Goal: Find specific page/section: Find specific page/section

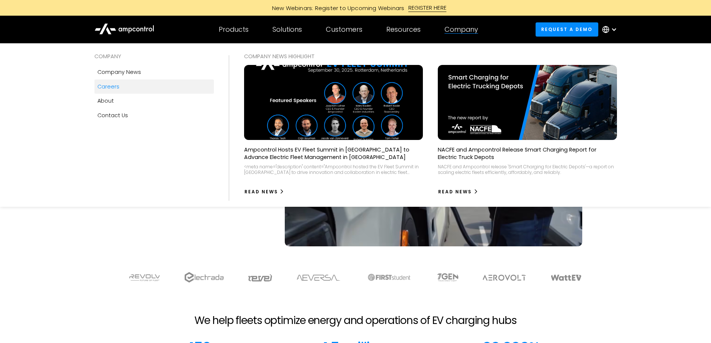
click at [115, 87] on div "Careers" at bounding box center [108, 87] width 22 height 8
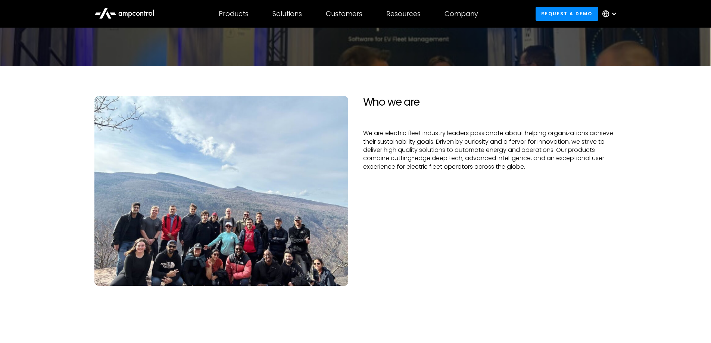
scroll to position [112, 0]
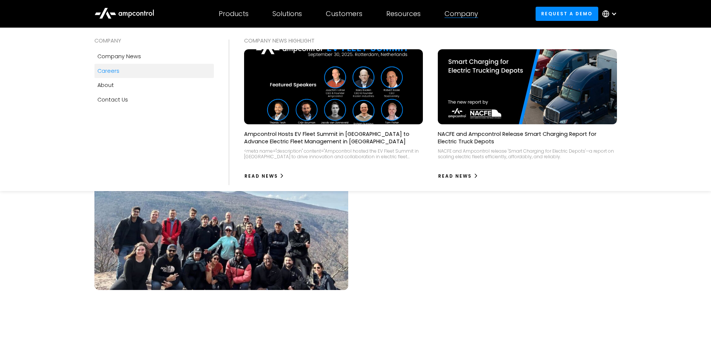
click at [106, 70] on div "Careers" at bounding box center [108, 71] width 22 height 8
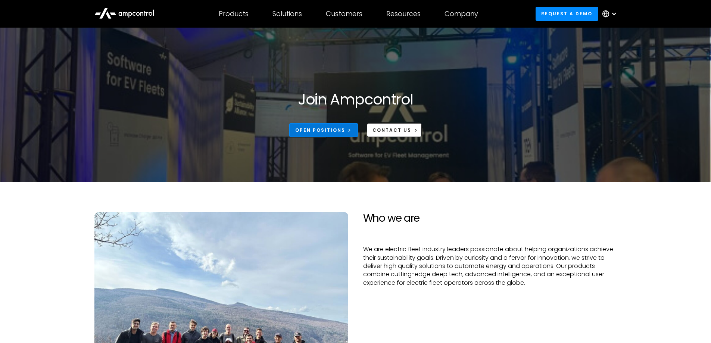
click at [328, 129] on div "Open Positions" at bounding box center [320, 130] width 50 height 7
